Goal: Transaction & Acquisition: Purchase product/service

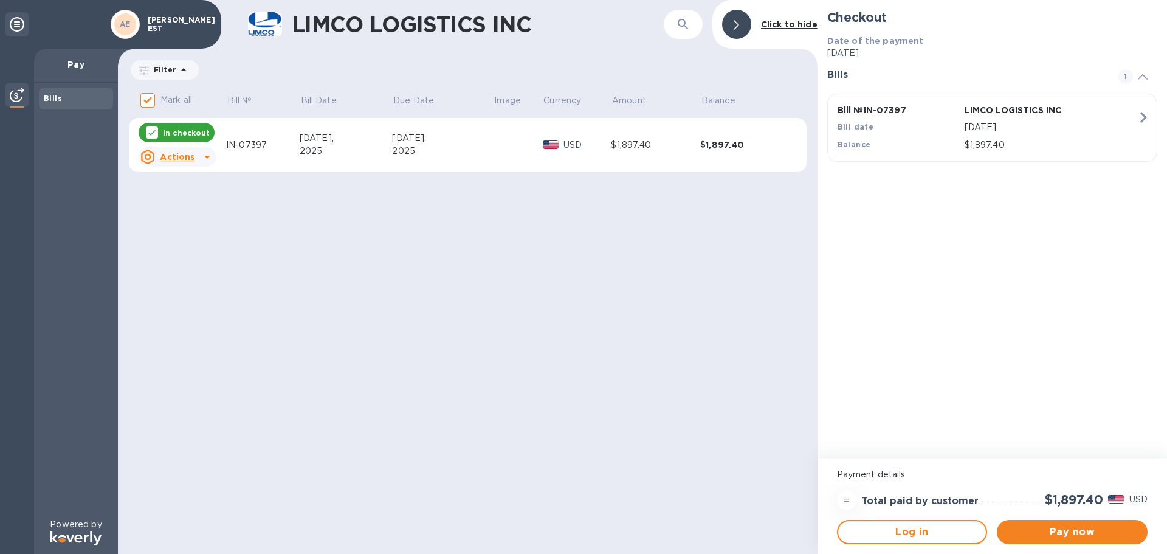
click at [179, 158] on u "Actions" at bounding box center [177, 157] width 35 height 10
click at [183, 205] on b "Open bill" at bounding box center [193, 206] width 41 height 10
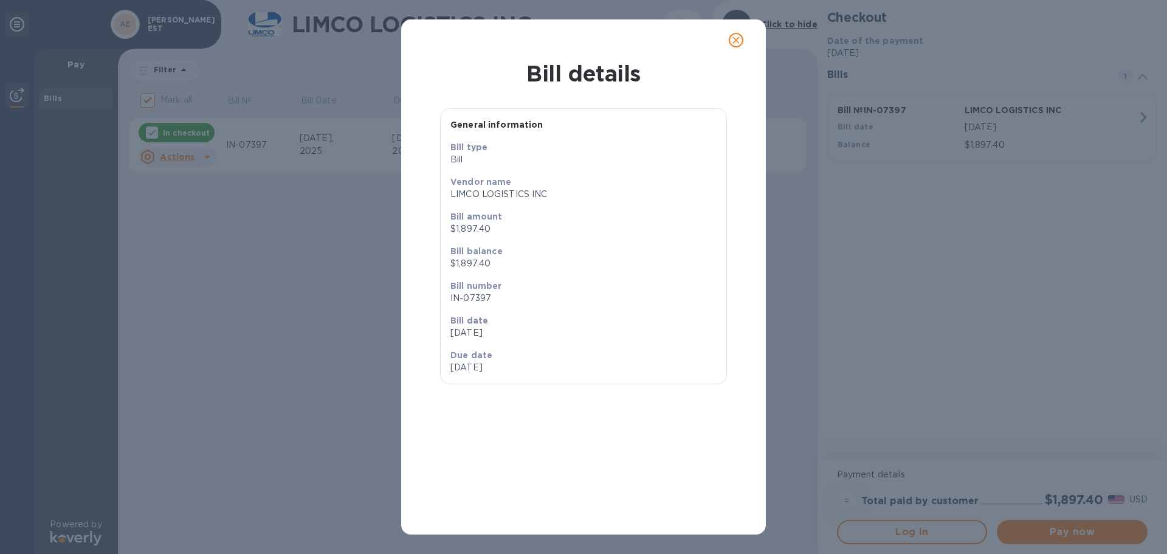
click at [275, 316] on div "Bill details General information Bill type Bill Vendor name LIMCO LOGISTICS INC…" at bounding box center [583, 277] width 1167 height 554
click at [733, 39] on icon "close" at bounding box center [736, 40] width 12 height 12
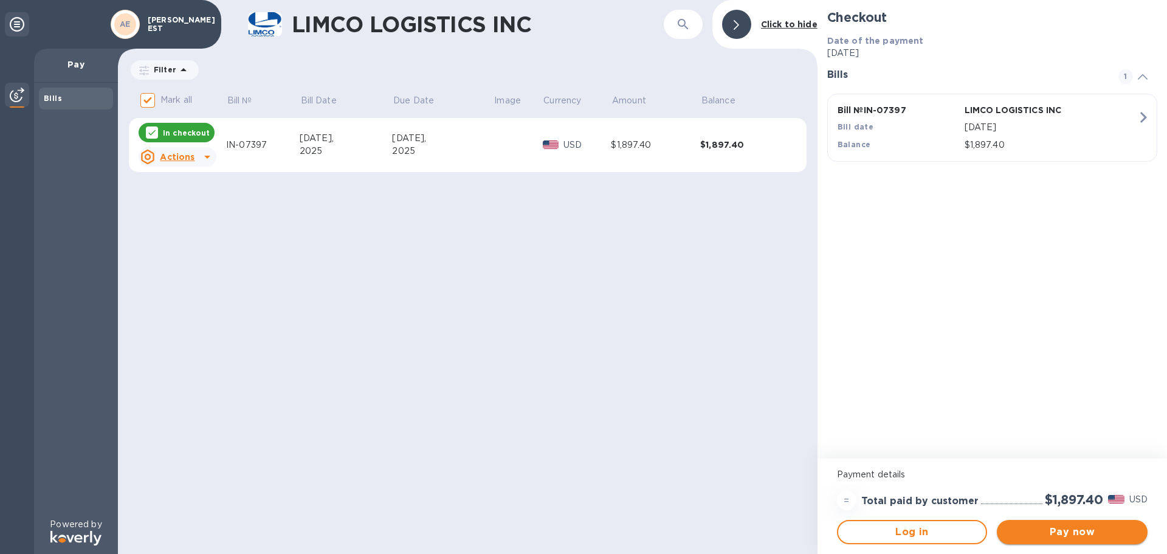
click at [1059, 535] on span "Pay now" at bounding box center [1071, 531] width 131 height 15
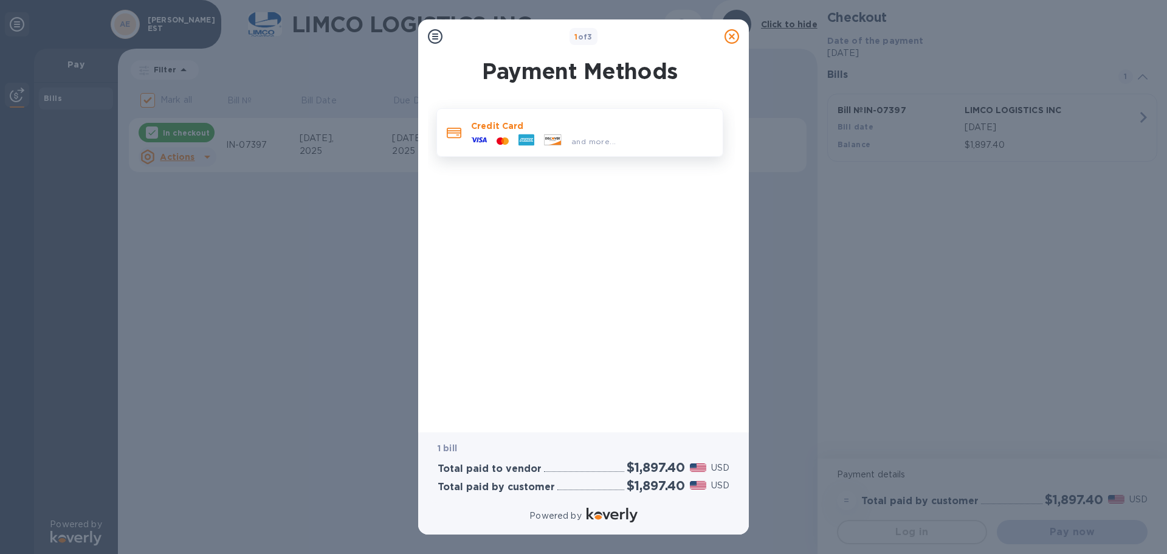
click at [594, 140] on span "and more..." at bounding box center [593, 141] width 44 height 9
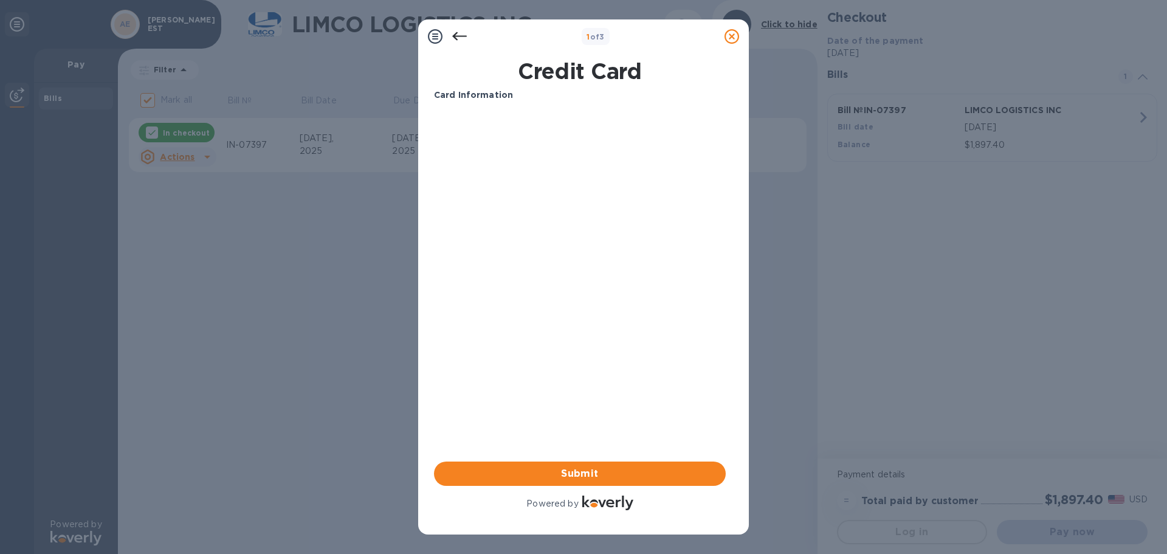
click at [586, 304] on div "Card Information Your browser does not support iframes Submit Powered by" at bounding box center [580, 301] width 292 height 424
click at [581, 466] on span "Submit" at bounding box center [580, 473] width 272 height 15
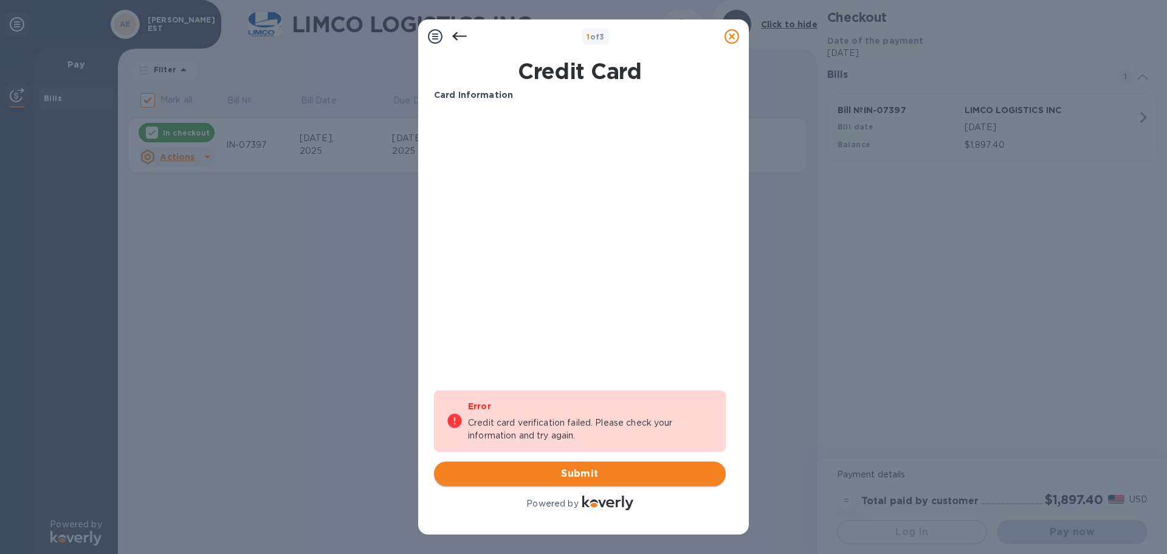
click at [577, 467] on span "Submit" at bounding box center [580, 473] width 272 height 15
click at [535, 326] on div "Card Information Your browser does not support iframes Error Credit card verifi…" at bounding box center [580, 301] width 292 height 424
click at [338, 398] on div "1 of 3 Credit Card Card Information Your browser does not support iframes Error…" at bounding box center [583, 277] width 1167 height 554
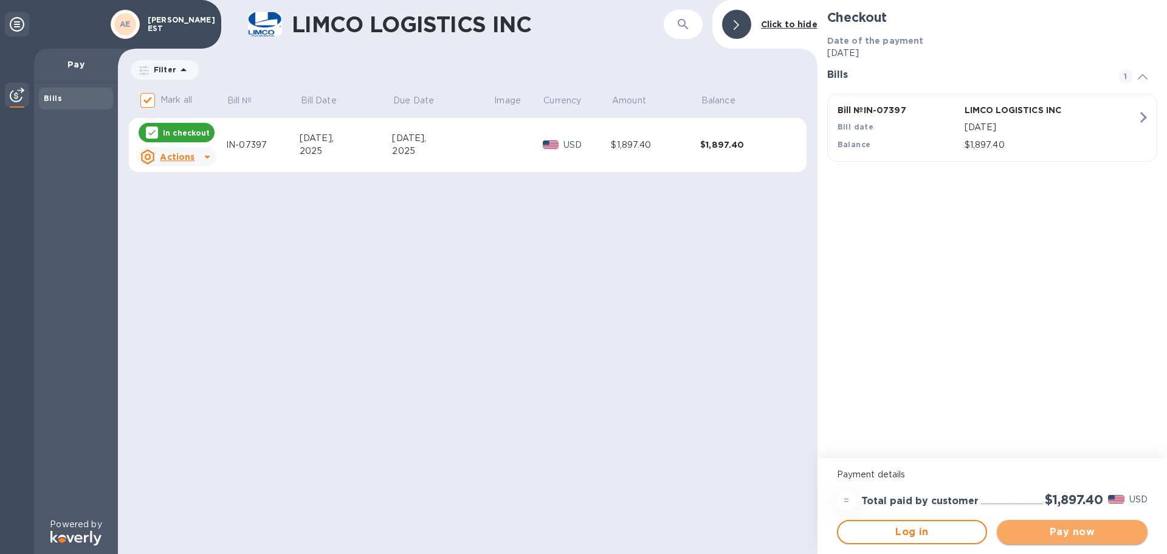
click at [1068, 534] on span "Pay now" at bounding box center [1071, 531] width 131 height 15
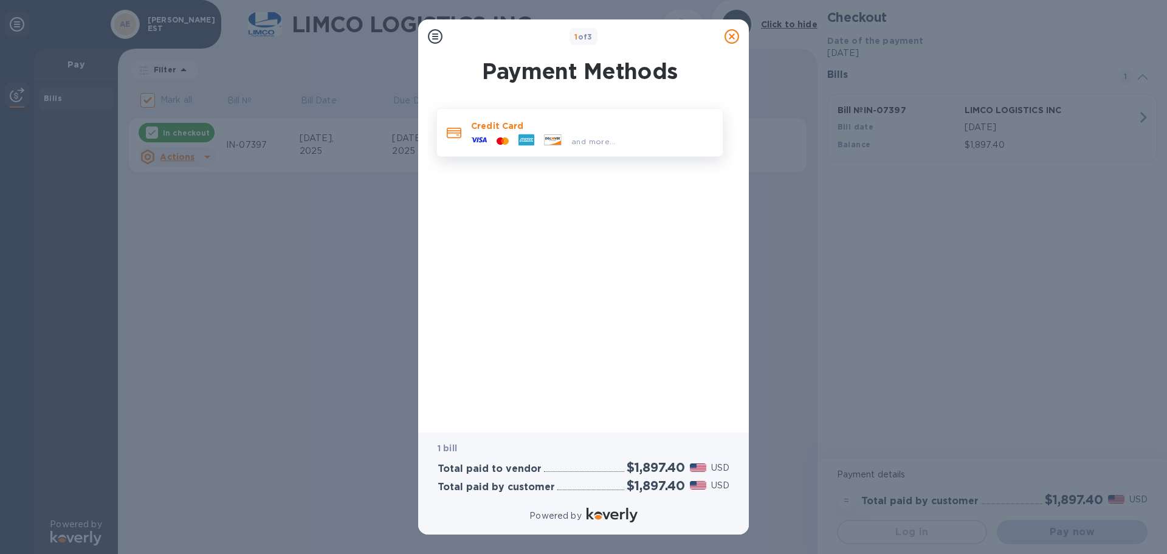
click at [582, 142] on span "and more..." at bounding box center [593, 141] width 44 height 9
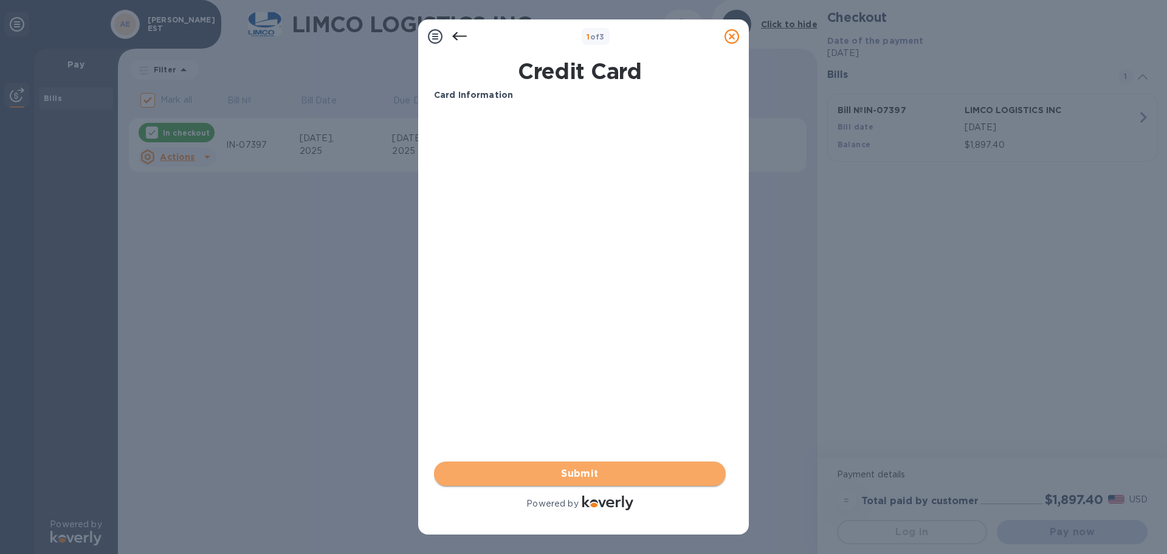
click at [568, 475] on span "Submit" at bounding box center [580, 473] width 272 height 15
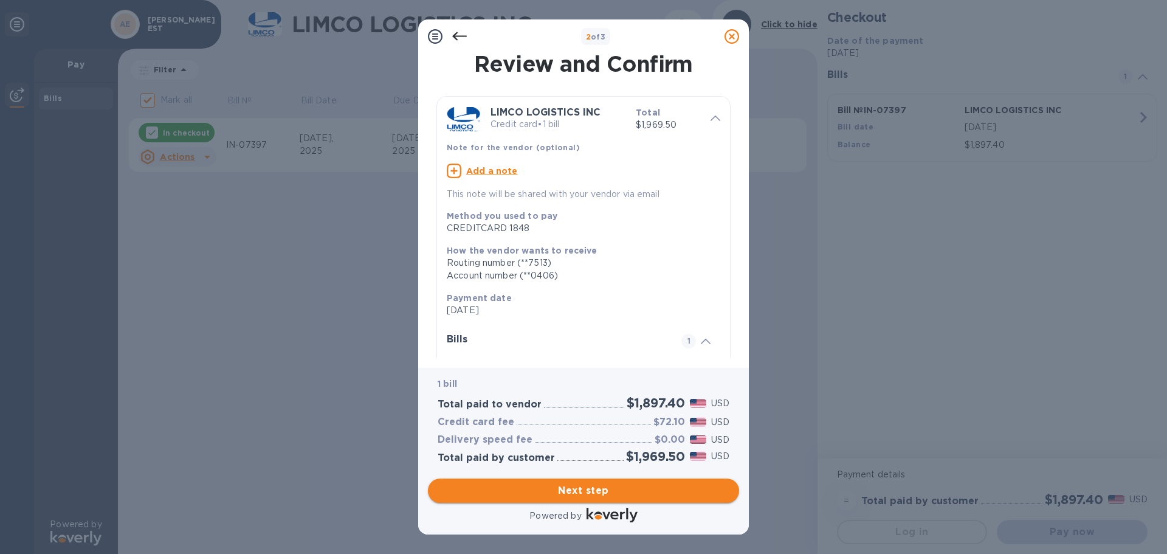
click at [574, 487] on span "Next step" at bounding box center [584, 490] width 292 height 15
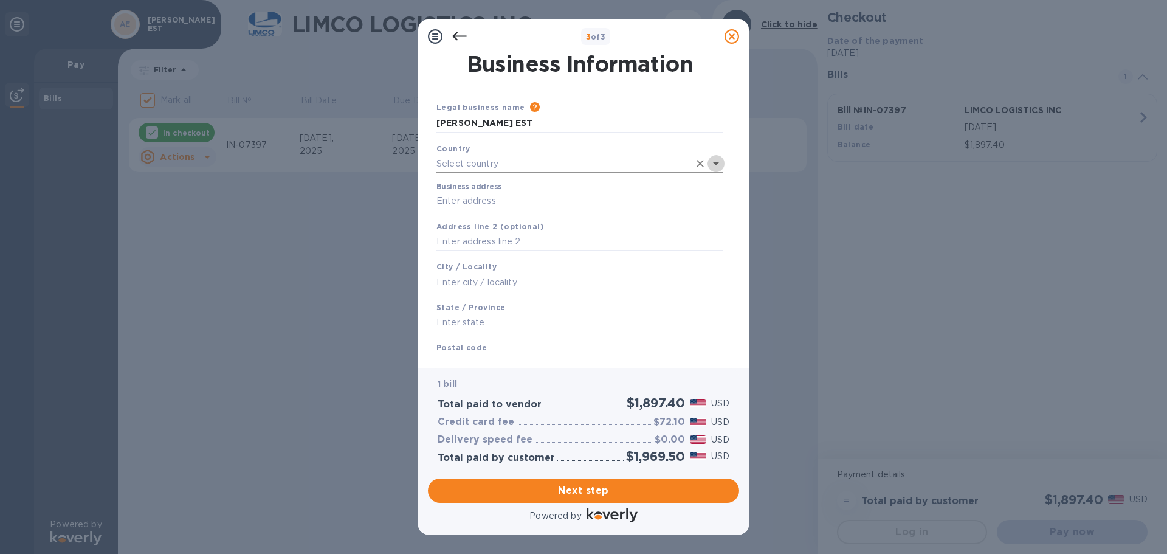
click at [715, 161] on icon "Open" at bounding box center [716, 163] width 15 height 15
click at [515, 193] on p "[GEOGRAPHIC_DATA]" at bounding box center [579, 190] width 267 height 13
type input "[GEOGRAPHIC_DATA]"
click at [456, 195] on input "Business address" at bounding box center [579, 199] width 287 height 18
type input "Al Rehab"
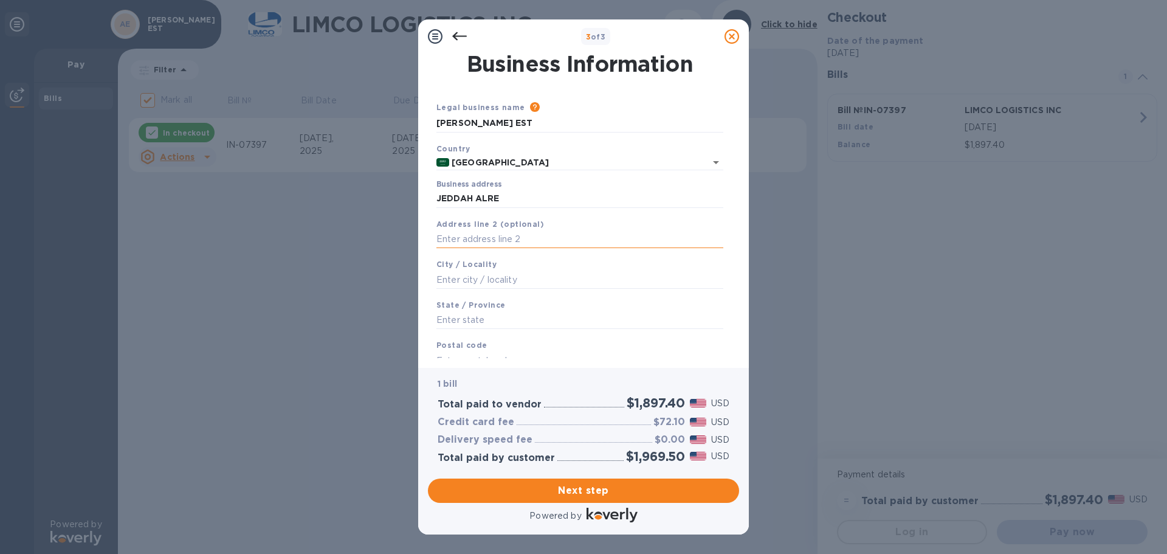
type input "Jeddah"
type input "[GEOGRAPHIC_DATA]"
type input "23423"
type input "PRINCE MOTEB ST"
click at [464, 357] on input "23423" at bounding box center [579, 360] width 287 height 18
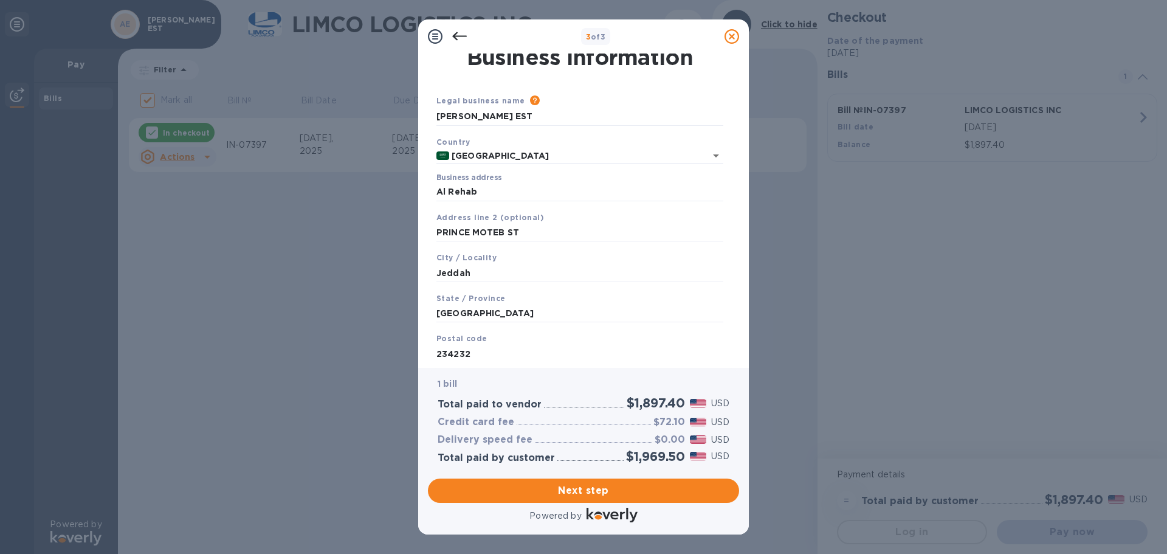
scroll to position [41, 0]
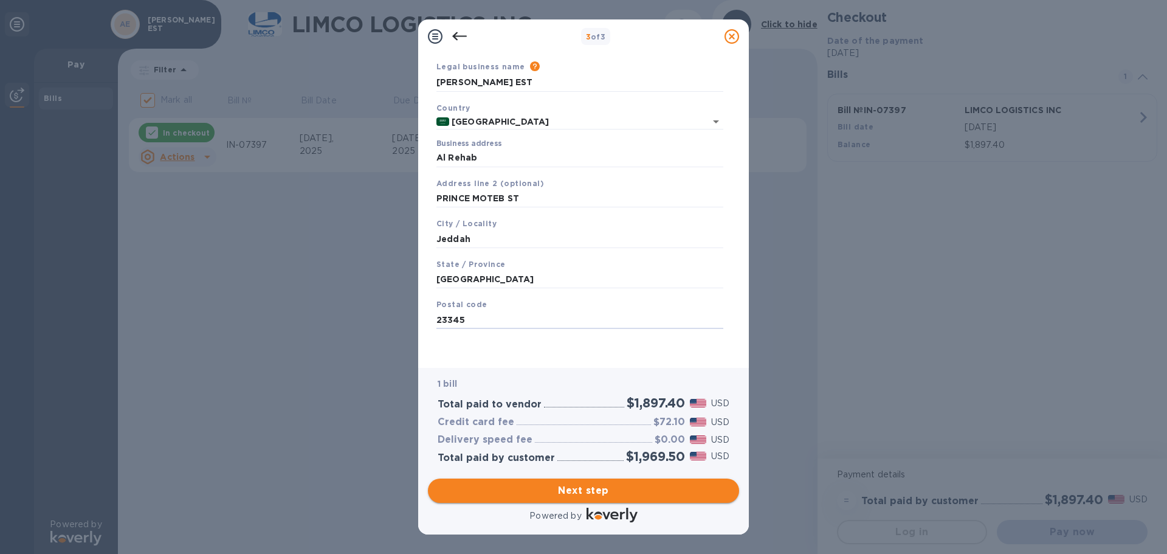
type input "23345"
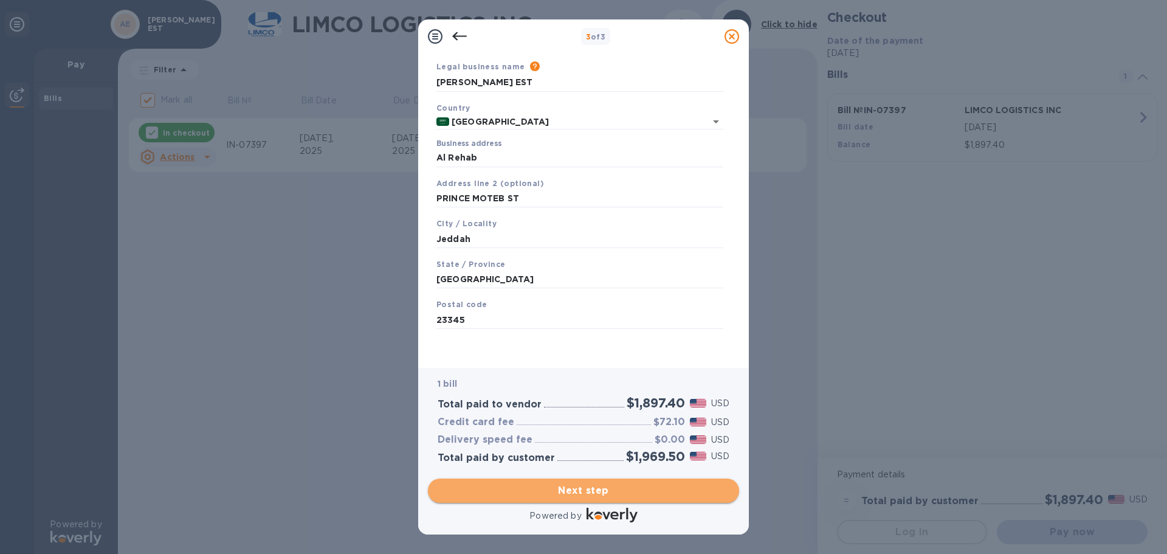
click at [592, 493] on span "Next step" at bounding box center [584, 490] width 292 height 15
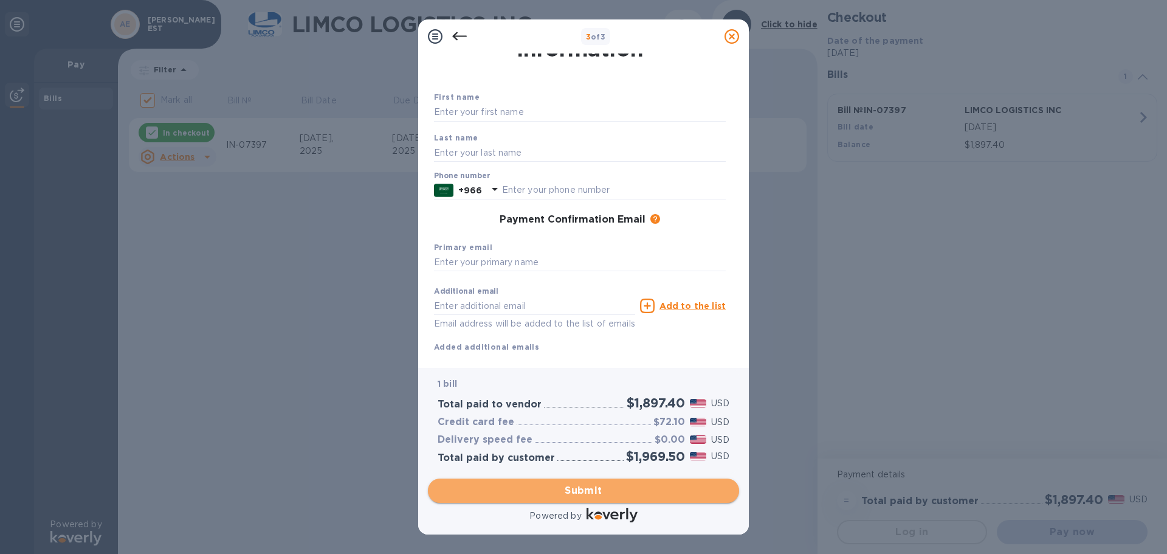
click at [564, 487] on span "Submit" at bounding box center [584, 490] width 292 height 15
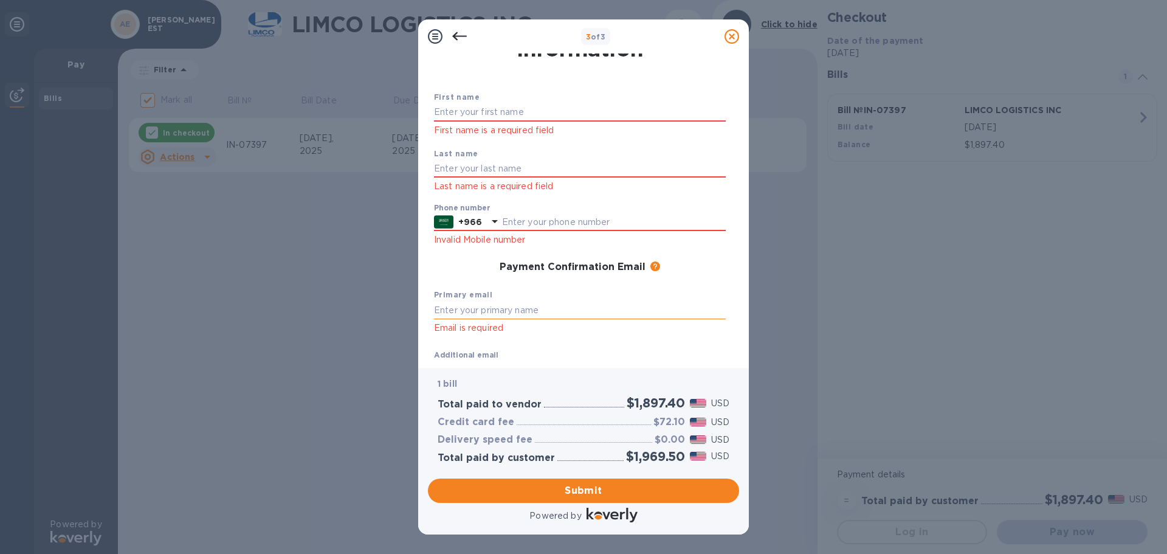
click at [451, 311] on input "text" at bounding box center [580, 310] width 292 height 18
click at [461, 114] on input "text" at bounding box center [580, 112] width 292 height 18
type input "[DEMOGRAPHIC_DATA]"
click at [484, 181] on p "Last name is a required field" at bounding box center [580, 186] width 292 height 14
click at [486, 171] on input "text" at bounding box center [580, 169] width 292 height 18
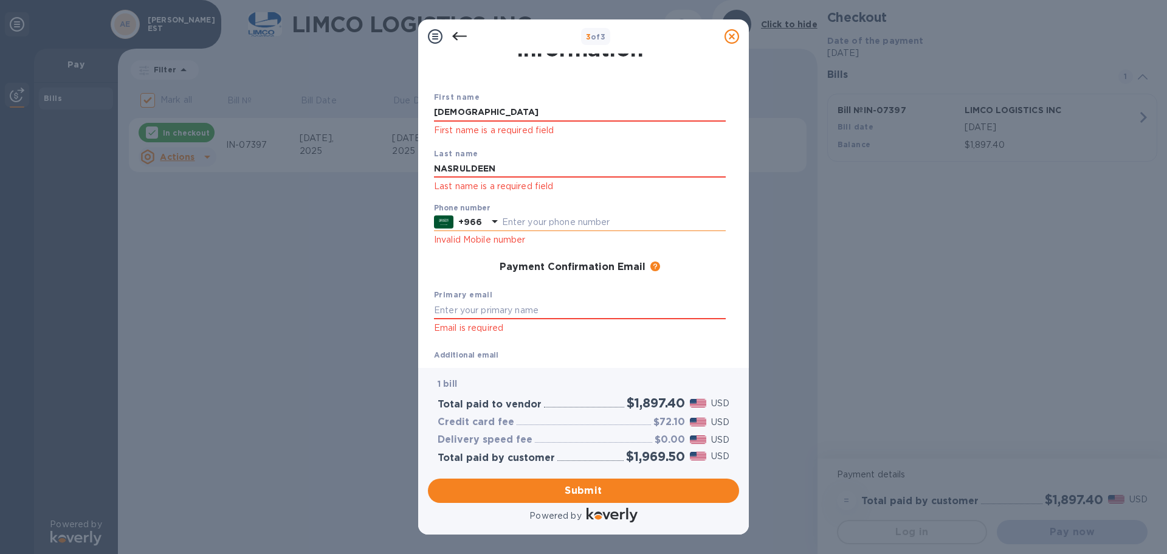
type input "NASRULDEEN"
click at [506, 221] on input "text" at bounding box center [614, 222] width 224 height 18
type input "0505691463"
type input "[EMAIL_ADDRESS][DOMAIN_NAME]"
click at [461, 311] on input "text" at bounding box center [580, 310] width 292 height 18
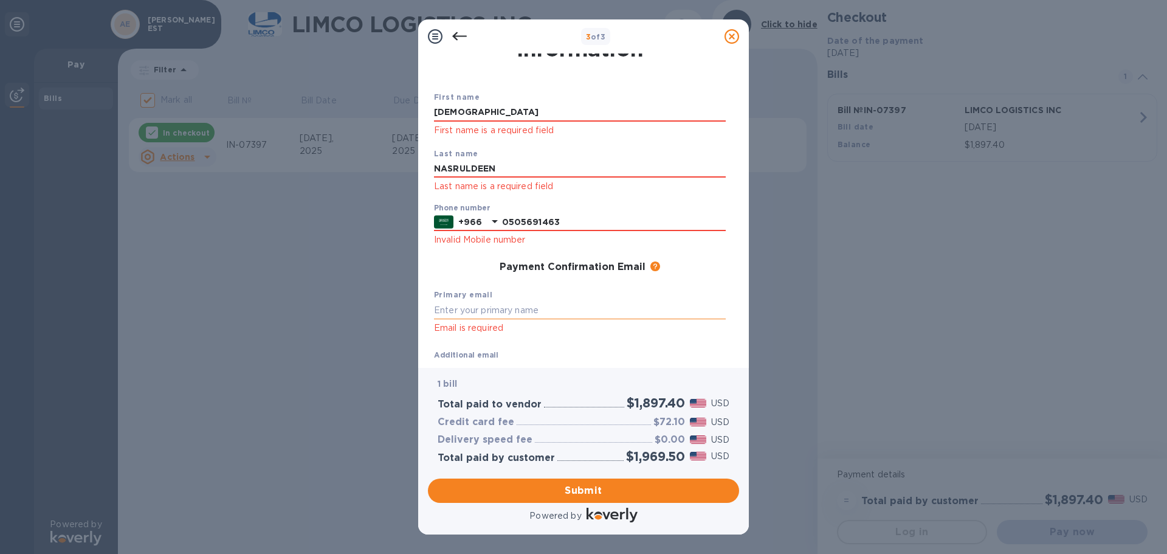
type input "A"
type input "[EMAIL_ADDRESS][DOMAIN_NAME]"
click at [483, 356] on label "Additional email" at bounding box center [466, 355] width 64 height 7
click at [540, 351] on div "Additional email [EMAIL_ADDRESS][DOMAIN_NAME] Email address will be added to th…" at bounding box center [534, 373] width 201 height 44
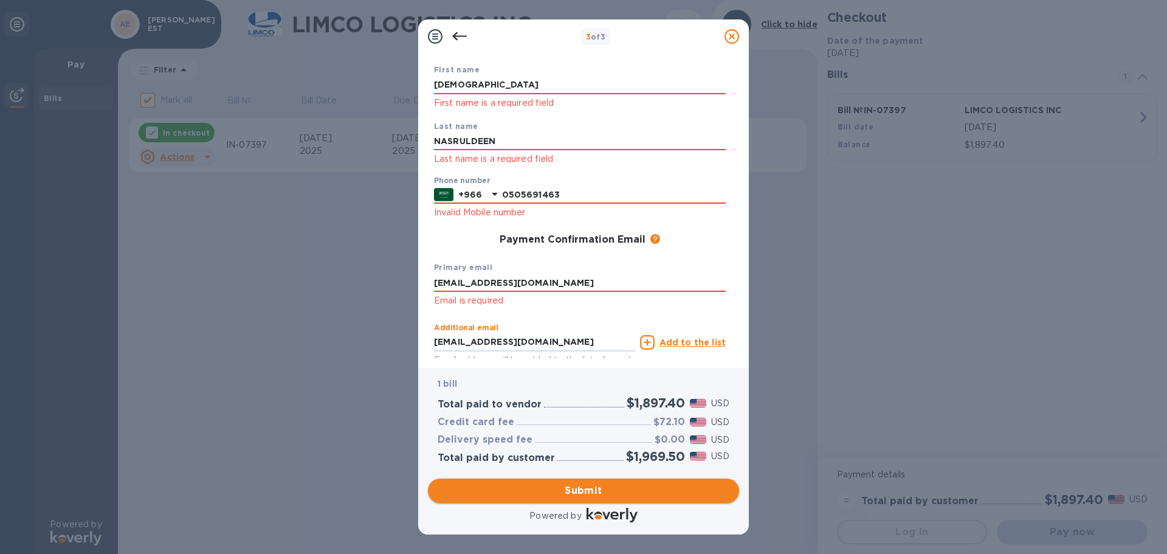
click at [590, 490] on span "Submit" at bounding box center [584, 490] width 292 height 15
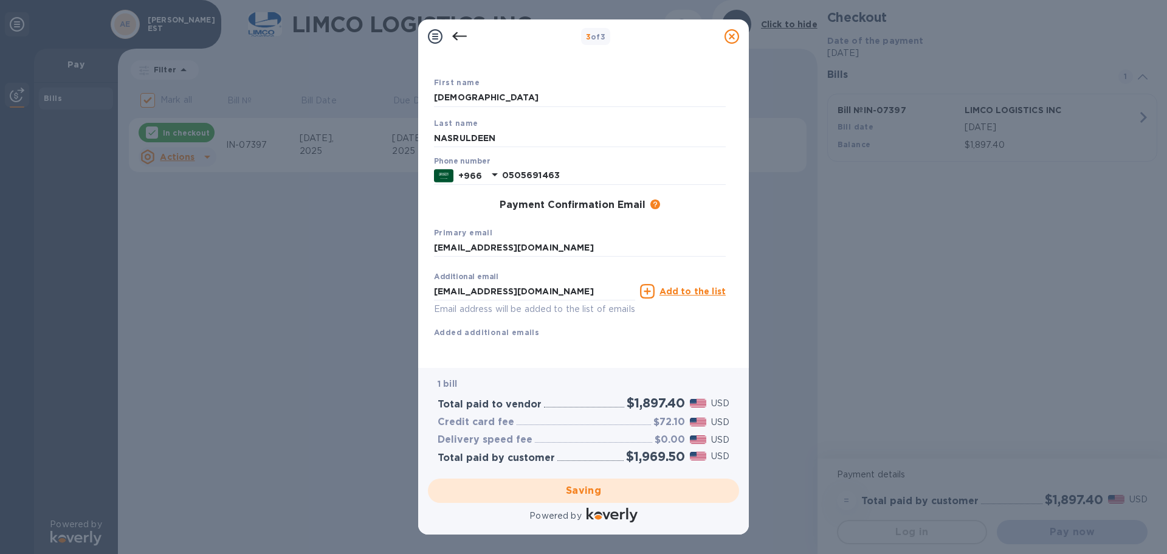
click at [589, 492] on div "Saving" at bounding box center [583, 490] width 321 height 34
checkbox input "false"
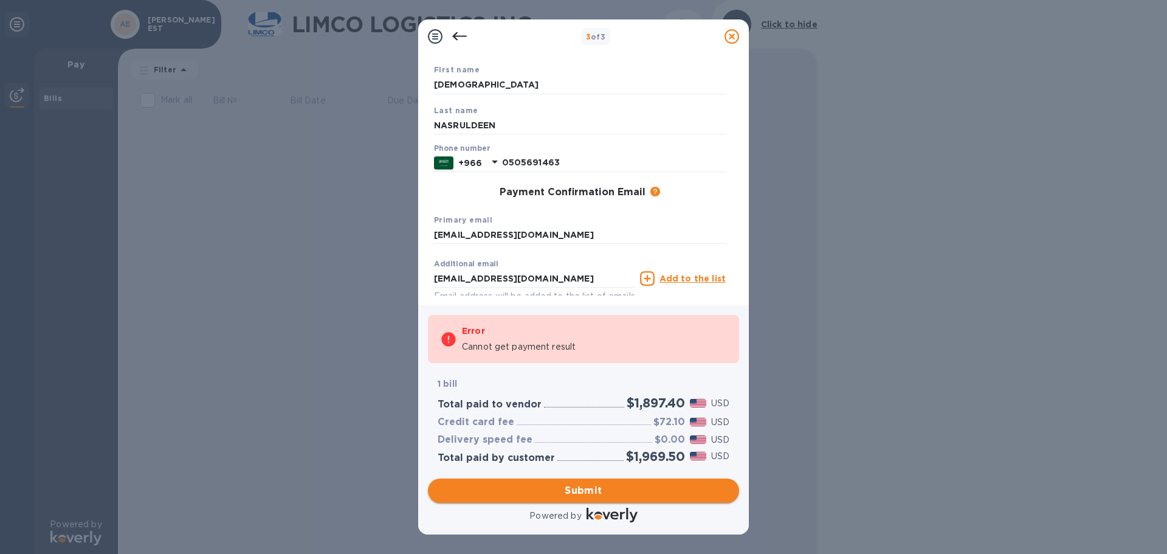
click at [581, 489] on span "Submit" at bounding box center [584, 490] width 292 height 15
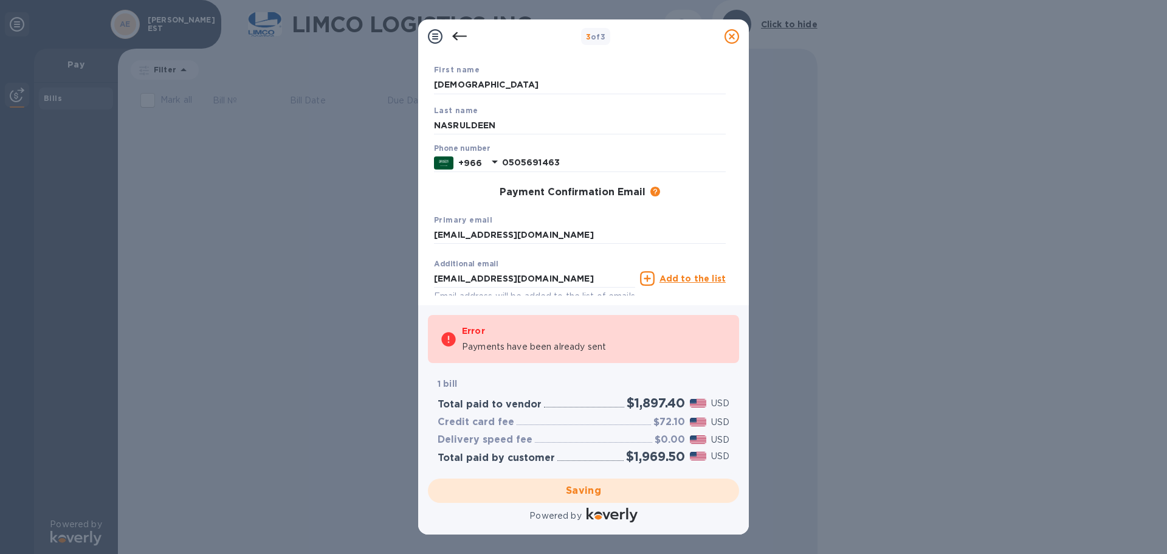
click at [342, 358] on div "3 of 3 Payment Contact Information First name [PERSON_NAME] Last name NASRULDEE…" at bounding box center [583, 277] width 1167 height 554
click at [326, 239] on div "3 of 3 Payment Contact Information First name [PERSON_NAME] Last name NASRULDEE…" at bounding box center [583, 277] width 1167 height 554
click at [888, 134] on div "3 of 3 Payment Contact Information First name [PERSON_NAME] Last name NASRULDEE…" at bounding box center [583, 277] width 1167 height 554
click at [349, 377] on div "3 of 3 Payment Contact Information First name [PERSON_NAME] Last name NASRULDEE…" at bounding box center [583, 277] width 1167 height 554
click at [330, 320] on div "3 of 3 Payment Contact Information First name [PERSON_NAME] Last name NASRULDEE…" at bounding box center [583, 277] width 1167 height 554
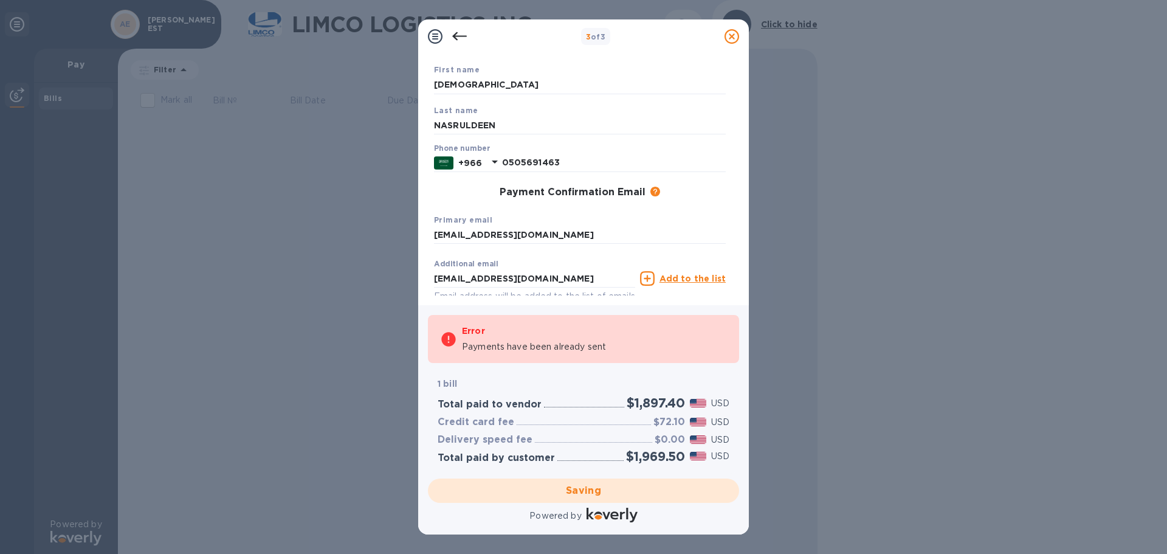
click at [690, 278] on u "Add to the list" at bounding box center [692, 278] width 66 height 10
click at [459, 38] on icon at bounding box center [459, 36] width 15 height 15
